Goal: Task Accomplishment & Management: Manage account settings

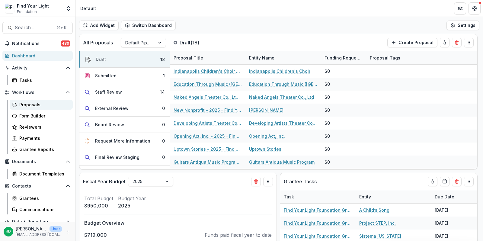
click at [30, 105] on div "Proposals" at bounding box center [43, 104] width 49 height 6
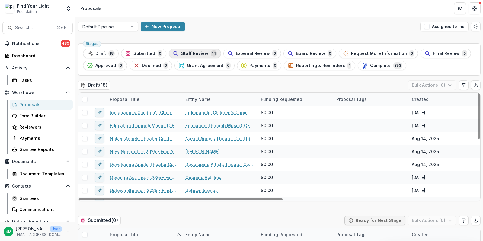
click at [192, 51] on span "Staff Review" at bounding box center [194, 53] width 27 height 5
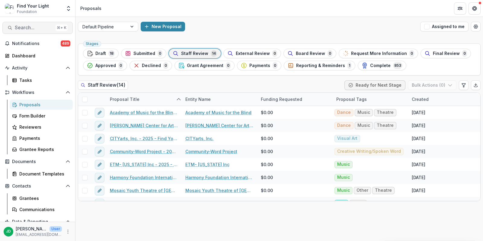
click at [26, 24] on button "Search... ⌘ + K" at bounding box center [37, 28] width 70 height 12
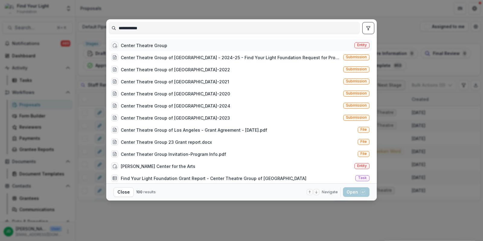
type input "**********"
click at [126, 45] on div "Center Theatre Group" at bounding box center [144, 45] width 46 height 6
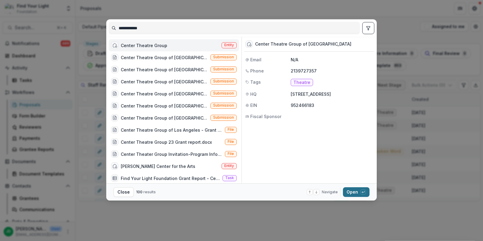
click at [356, 192] on button "Open with enter key" at bounding box center [356, 192] width 27 height 10
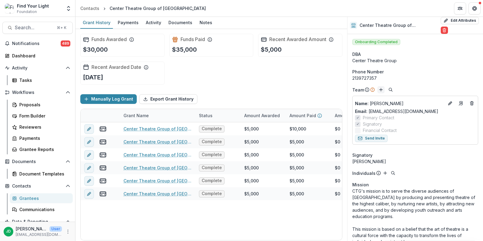
click at [380, 90] on icon "Add" at bounding box center [380, 89] width 5 height 5
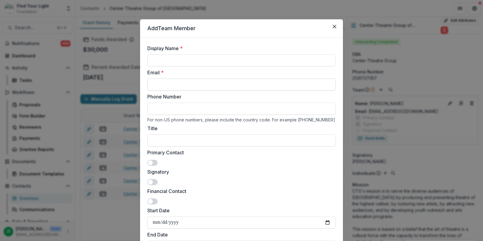
click at [187, 83] on input "Email *" at bounding box center [241, 84] width 188 height 12
paste input "**********"
type input "**********"
click at [169, 60] on input "Display Name *" at bounding box center [241, 60] width 188 height 12
type input "**********"
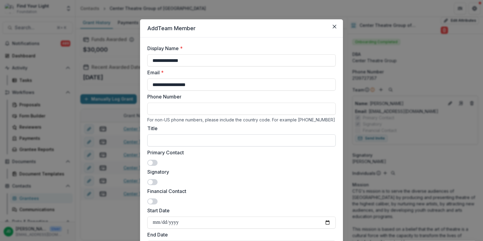
click at [169, 137] on input "Title" at bounding box center [241, 140] width 188 height 12
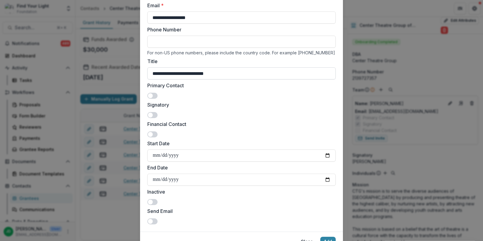
scroll to position [96, 0]
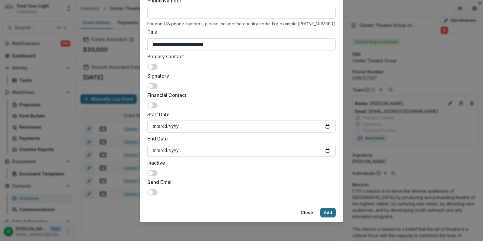
type input "**********"
click at [323, 210] on button "Add" at bounding box center [327, 213] width 15 height 10
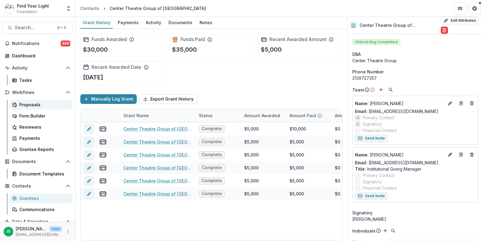
click at [33, 102] on div "Proposals" at bounding box center [43, 104] width 49 height 6
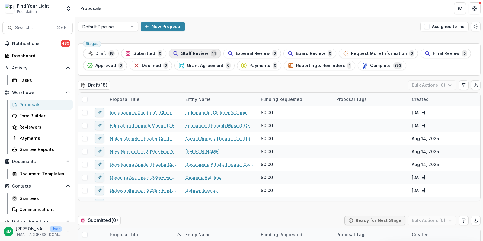
click at [188, 56] on button "Staff Review 14" at bounding box center [195, 54] width 52 height 10
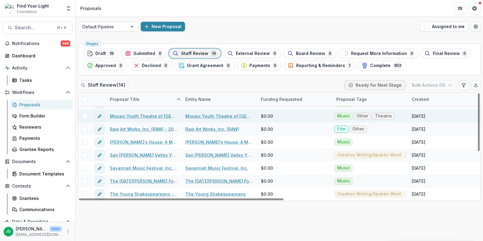
scroll to position [86, 0]
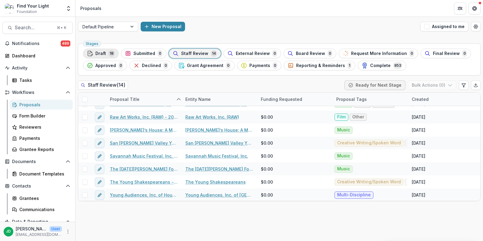
click at [103, 53] on span "Draft" at bounding box center [100, 53] width 11 height 5
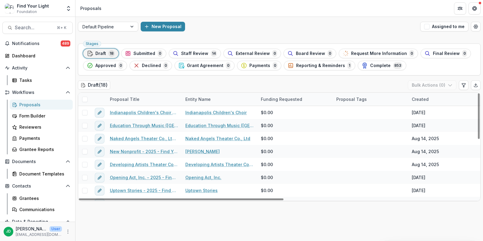
click at [128, 94] on div "Proposal Title" at bounding box center [143, 99] width 75 height 13
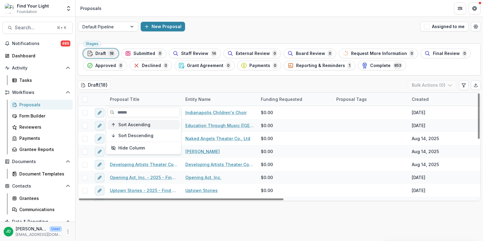
click at [135, 122] on span "Sort Ascending" at bounding box center [134, 124] width 32 height 5
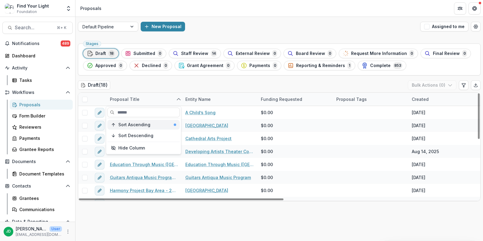
click at [153, 122] on div "Sort Ascending" at bounding box center [147, 124] width 58 height 5
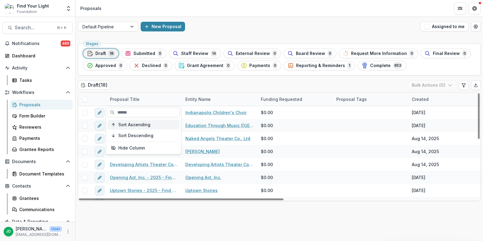
click at [136, 126] on span "Sort Ascending" at bounding box center [134, 124] width 32 height 5
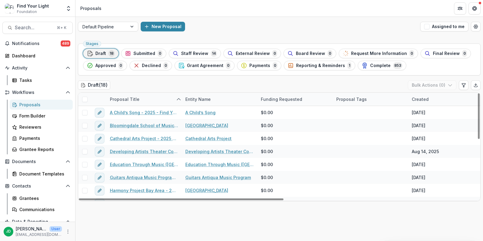
click at [266, 82] on div "Draft ( 18 ) Bulk Actions ( 0 )" at bounding box center [279, 86] width 402 height 12
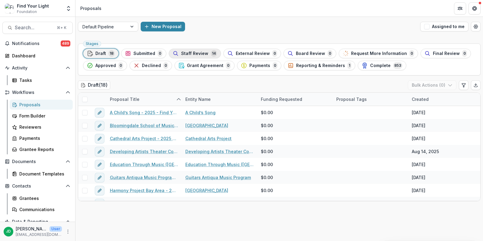
click at [182, 53] on span "Staff Review" at bounding box center [194, 53] width 27 height 5
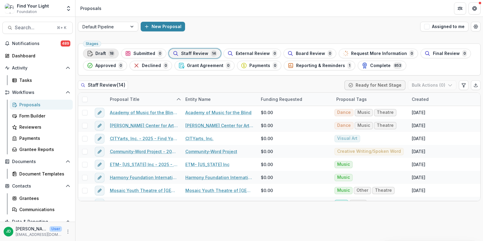
click at [102, 51] on span "Draft" at bounding box center [100, 53] width 11 height 5
